Goal: Navigation & Orientation: Find specific page/section

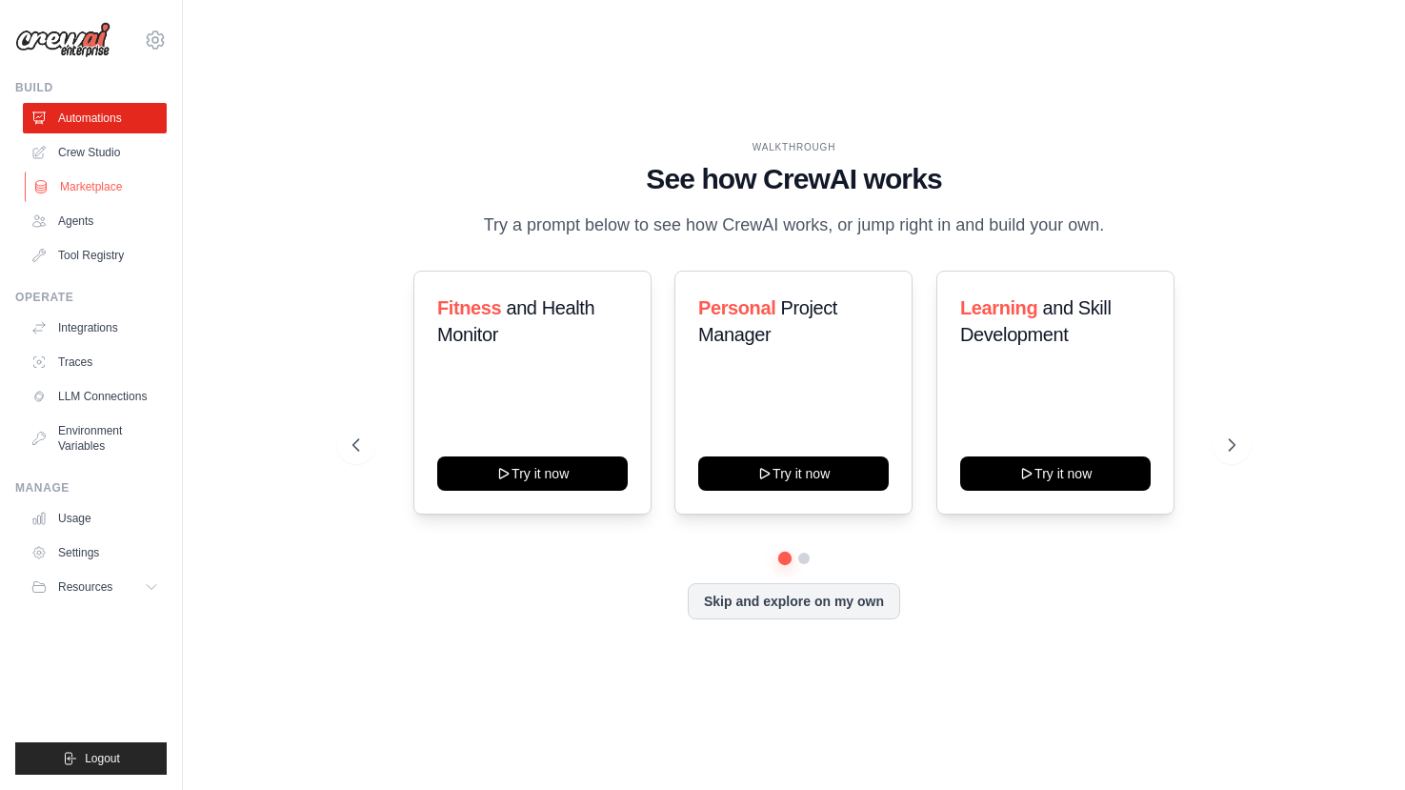
click at [89, 188] on link "Marketplace" at bounding box center [97, 186] width 144 height 30
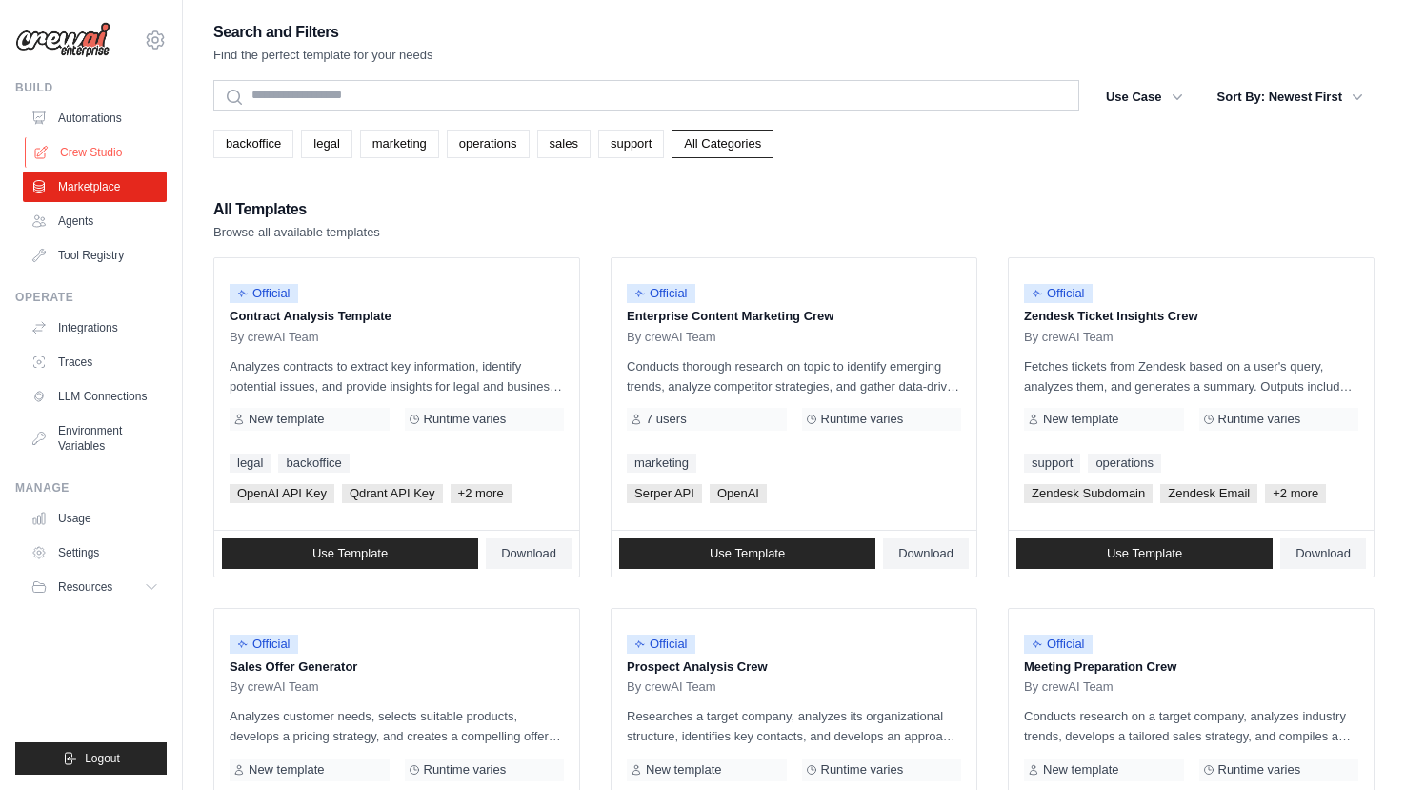
click at [103, 150] on link "Crew Studio" at bounding box center [97, 152] width 144 height 30
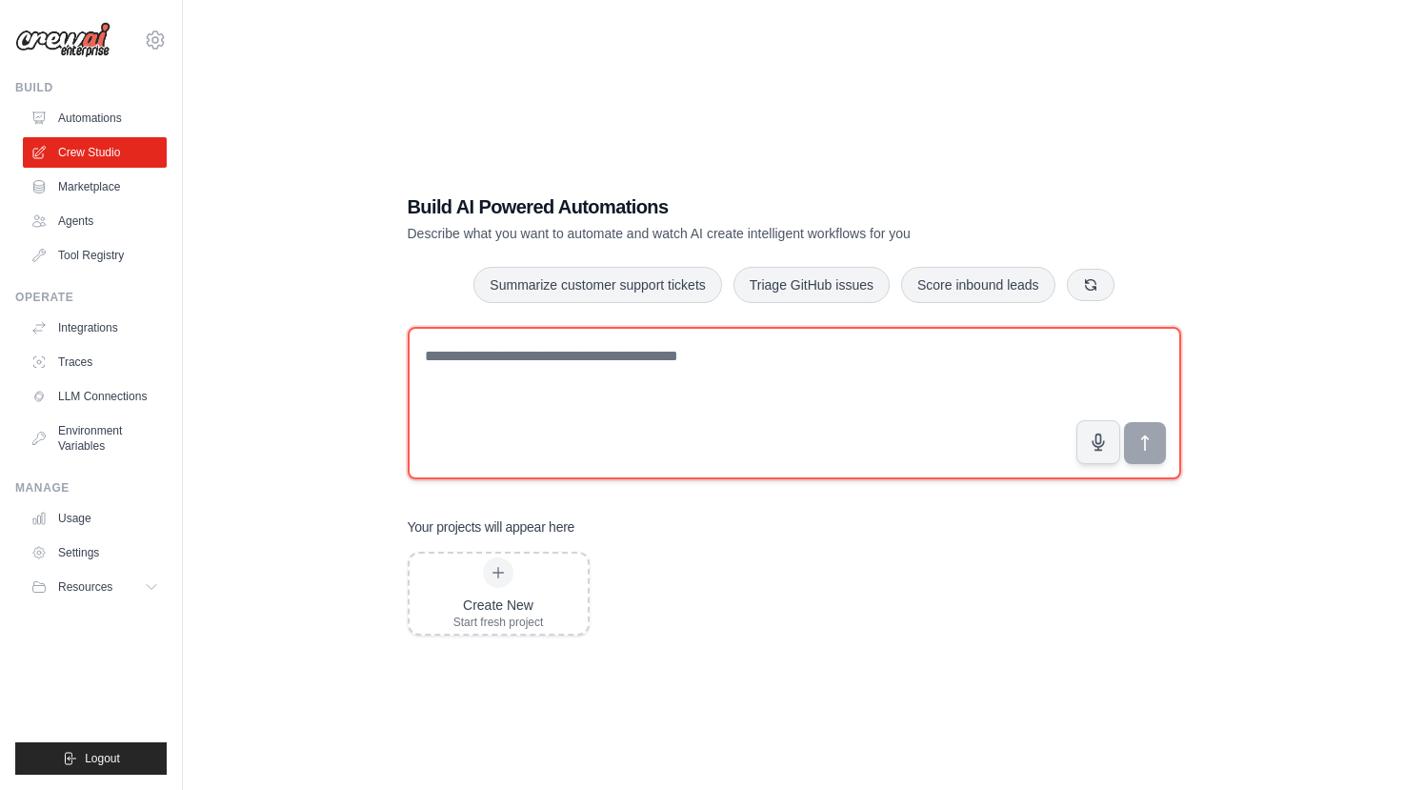
click at [778, 389] on textarea at bounding box center [794, 403] width 773 height 152
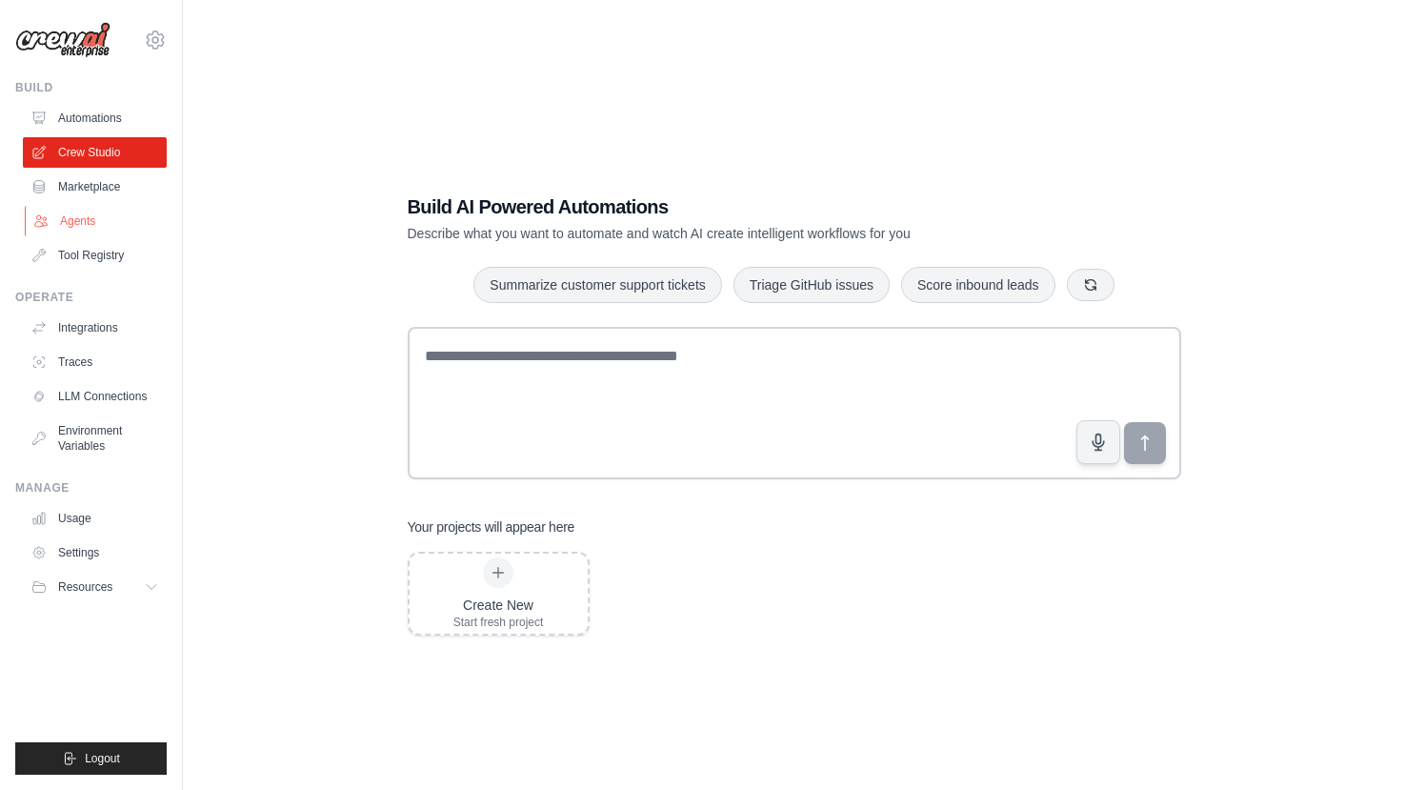
click at [74, 225] on link "Agents" at bounding box center [97, 221] width 144 height 30
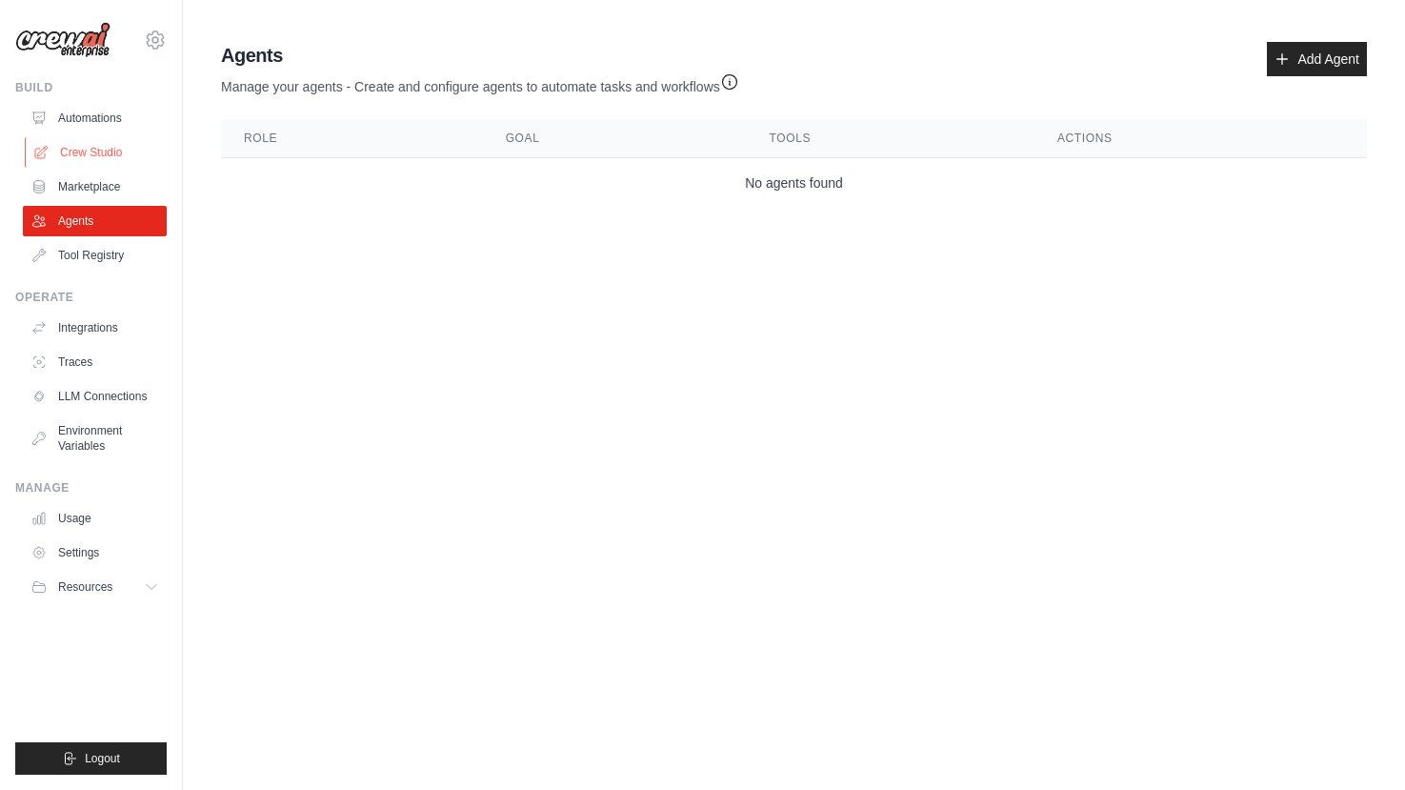
click at [81, 158] on link "Crew Studio" at bounding box center [97, 152] width 144 height 30
